Goal: Book appointment/travel/reservation

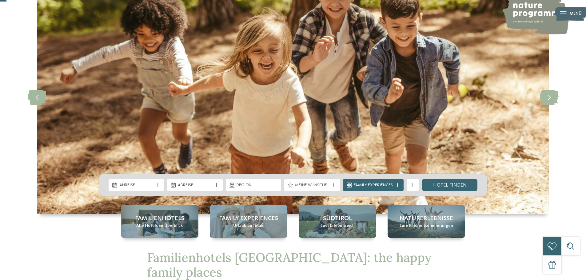
scroll to position [62, 0]
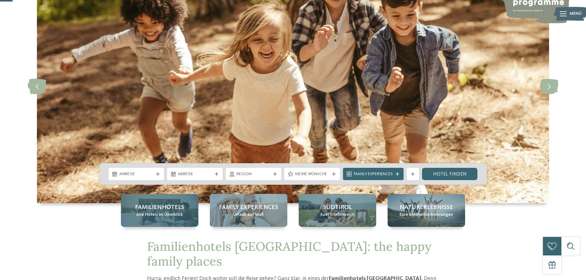
click at [156, 205] on span "Familienhotels" at bounding box center [159, 207] width 49 height 9
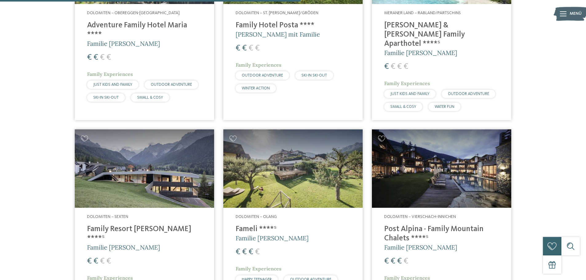
scroll to position [985, 0]
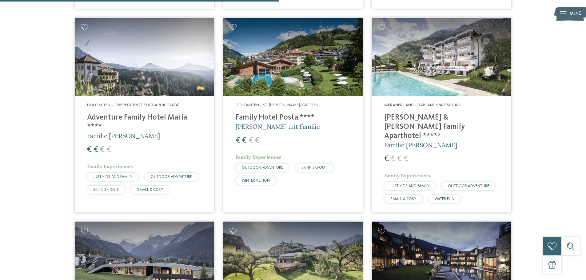
click at [439, 74] on img at bounding box center [441, 57] width 139 height 78
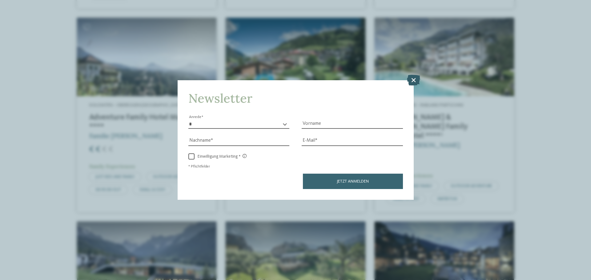
click at [416, 78] on icon at bounding box center [413, 80] width 13 height 11
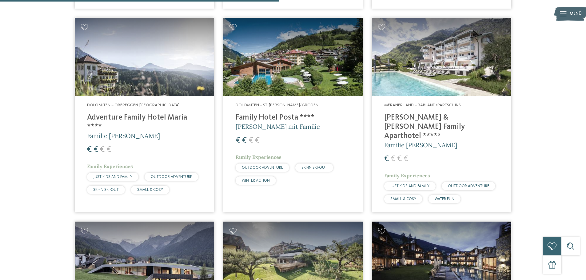
click at [430, 86] on img at bounding box center [441, 57] width 139 height 78
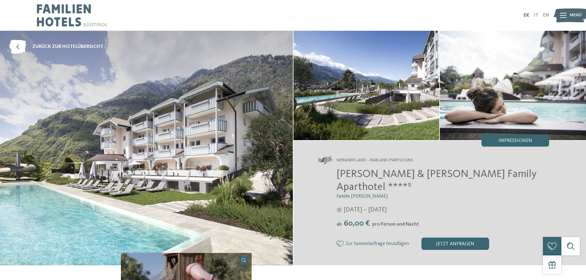
click at [171, 131] on img at bounding box center [146, 148] width 293 height 235
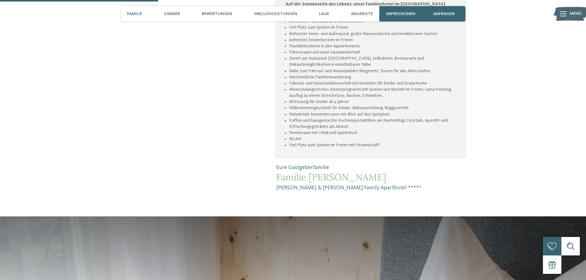
scroll to position [677, 0]
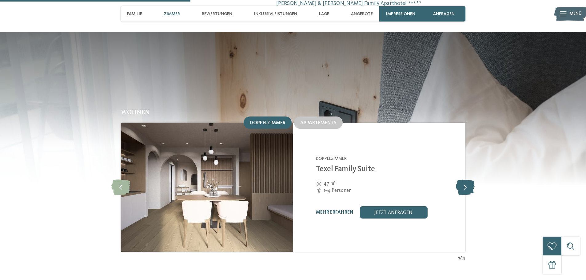
click at [467, 180] on icon at bounding box center [465, 187] width 19 height 15
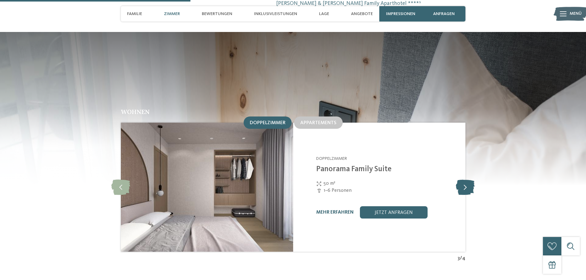
click at [467, 180] on icon at bounding box center [465, 187] width 19 height 15
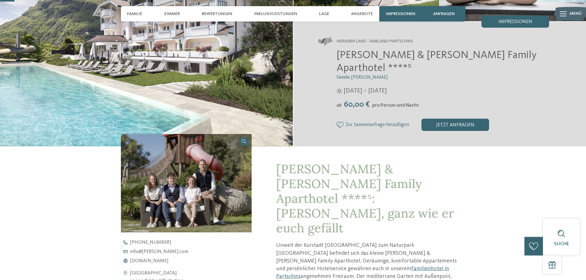
scroll to position [0, 0]
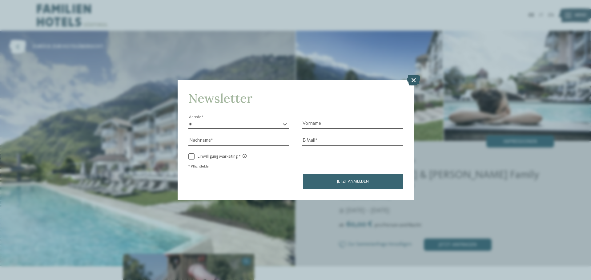
click at [412, 80] on icon at bounding box center [413, 80] width 13 height 11
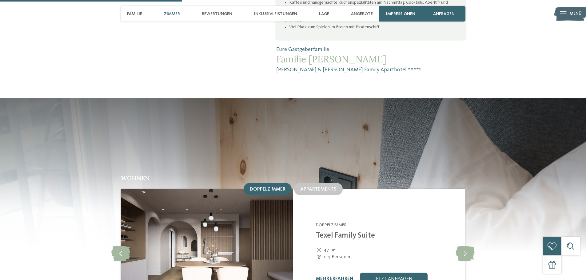
scroll to position [677, 0]
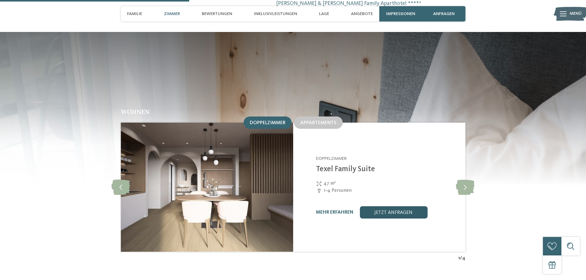
click at [406, 206] on link "jetzt anfragen" at bounding box center [394, 212] width 68 height 12
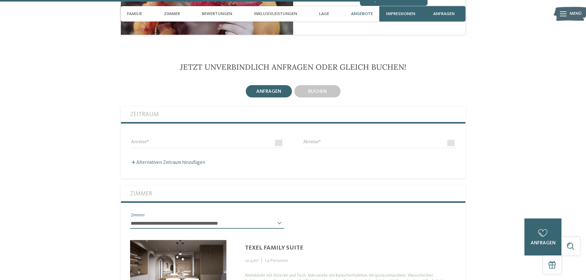
scroll to position [1345, 0]
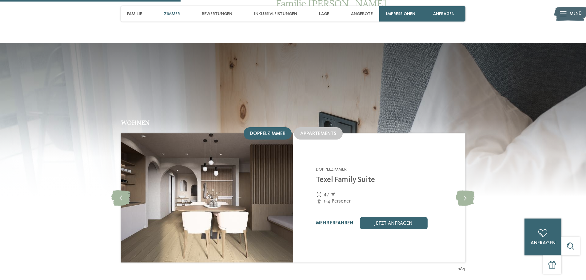
scroll to position [677, 0]
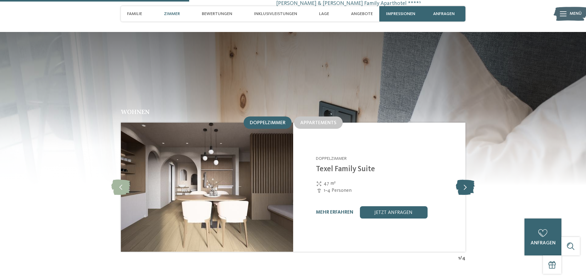
click at [468, 180] on icon at bounding box center [465, 187] width 19 height 15
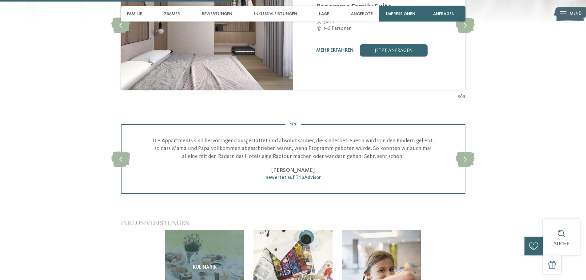
scroll to position [831, 0]
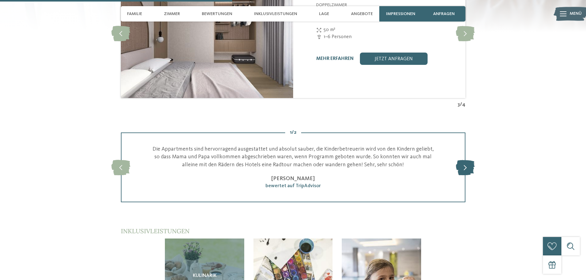
click at [462, 160] on icon at bounding box center [465, 167] width 19 height 15
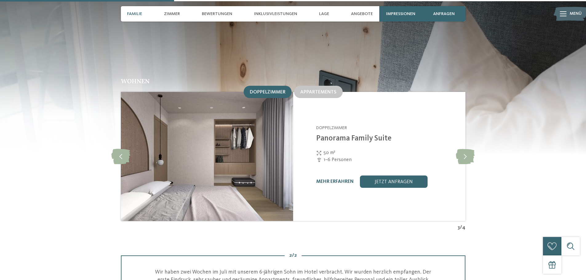
scroll to position [0, 0]
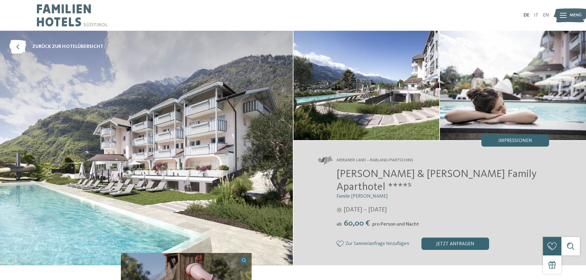
click at [333, 97] on img at bounding box center [367, 86] width 146 height 110
click at [529, 138] on div "Impressionen" at bounding box center [516, 140] width 68 height 12
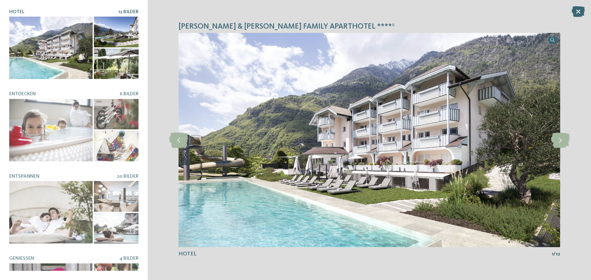
drag, startPoint x: 578, startPoint y: 10, endPoint x: 572, endPoint y: 13, distance: 6.3
click at [578, 10] on icon at bounding box center [577, 11] width 13 height 11
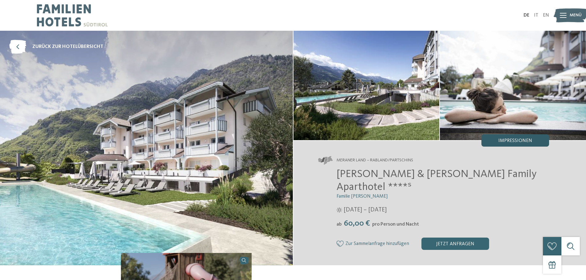
click at [521, 143] on span "Impressionen" at bounding box center [515, 140] width 34 height 5
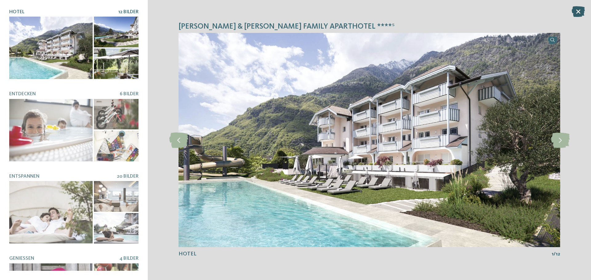
click at [582, 12] on icon at bounding box center [577, 11] width 13 height 11
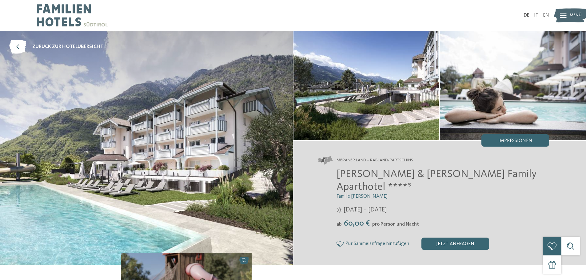
drag, startPoint x: 521, startPoint y: 142, endPoint x: 492, endPoint y: 142, distance: 29.2
click at [521, 142] on span "Impressionen" at bounding box center [515, 140] width 34 height 5
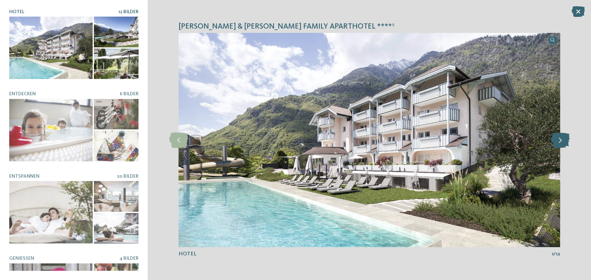
click at [562, 142] on icon at bounding box center [560, 140] width 19 height 15
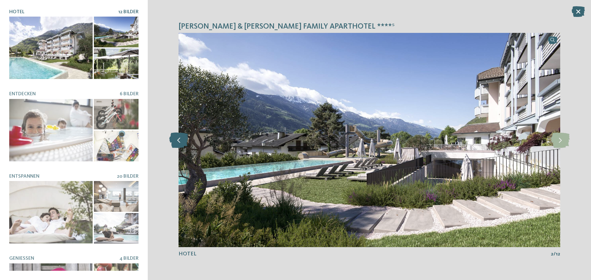
click at [182, 137] on icon at bounding box center [178, 140] width 19 height 15
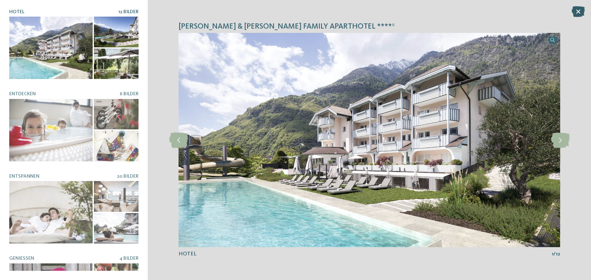
click at [578, 11] on icon at bounding box center [577, 11] width 13 height 11
